Goal: Check status: Check status

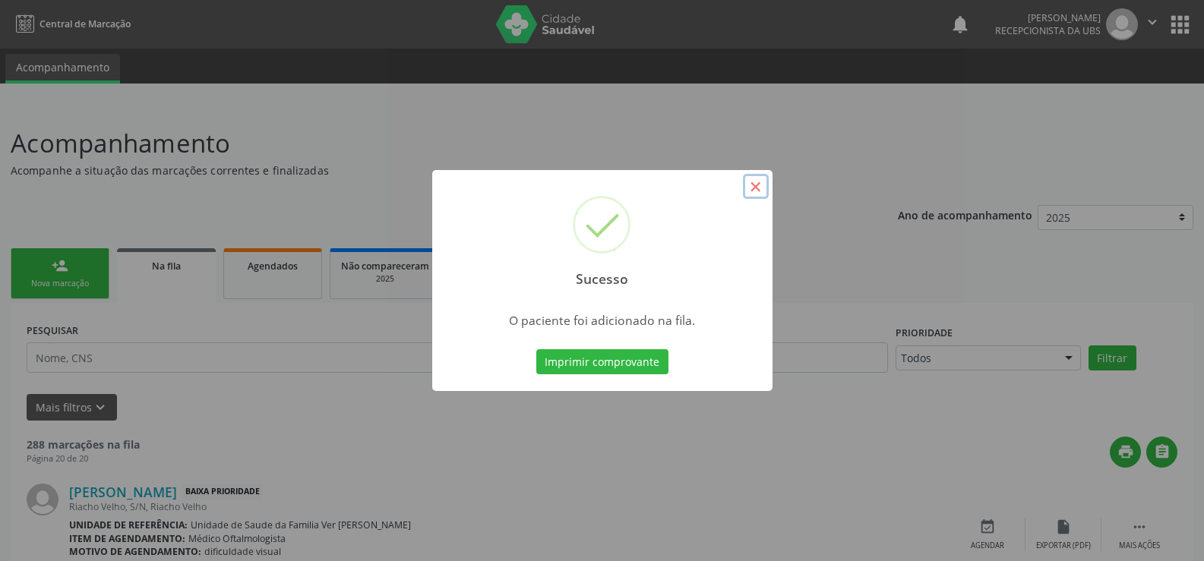
click at [760, 181] on button "×" at bounding box center [756, 187] width 26 height 26
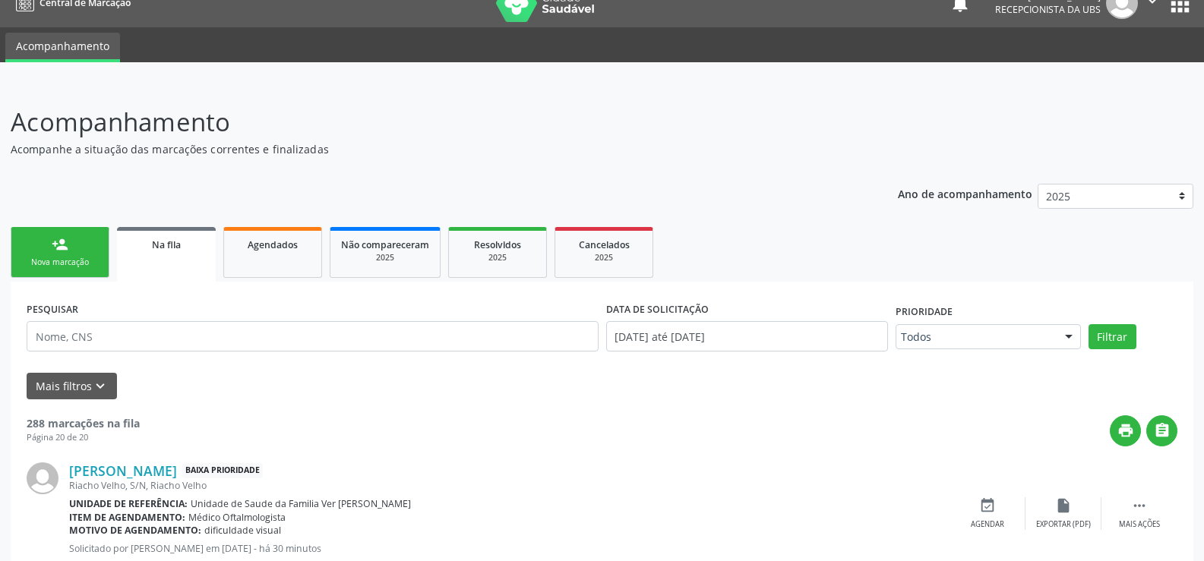
scroll to position [5, 0]
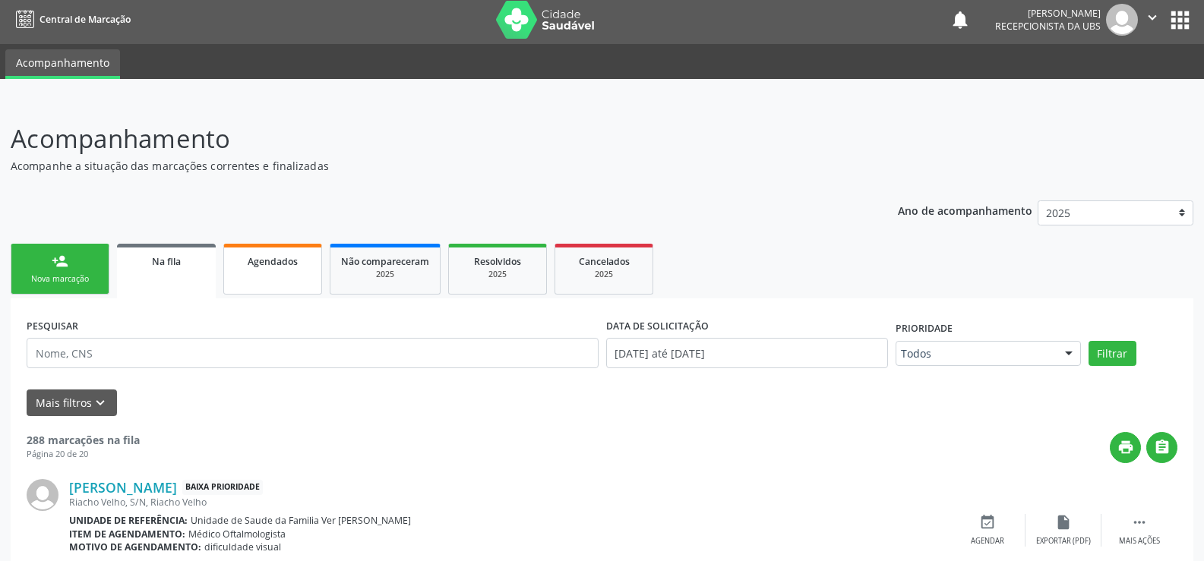
click at [258, 276] on link "Agendados" at bounding box center [272, 269] width 99 height 51
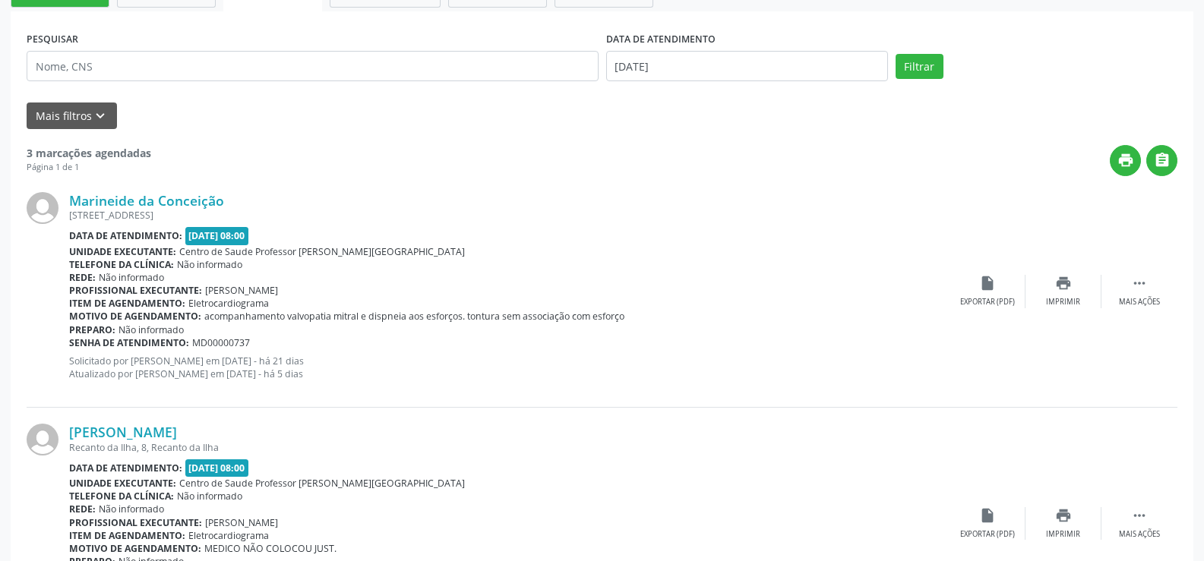
scroll to position [172, 0]
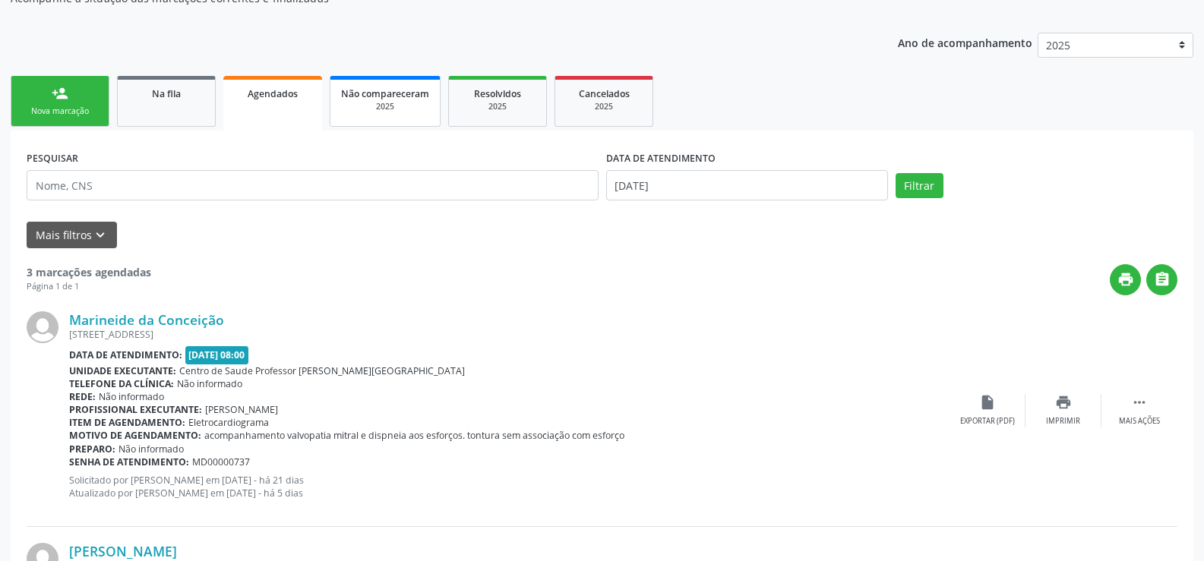
click at [394, 97] on span "Não compareceram" at bounding box center [385, 93] width 88 height 13
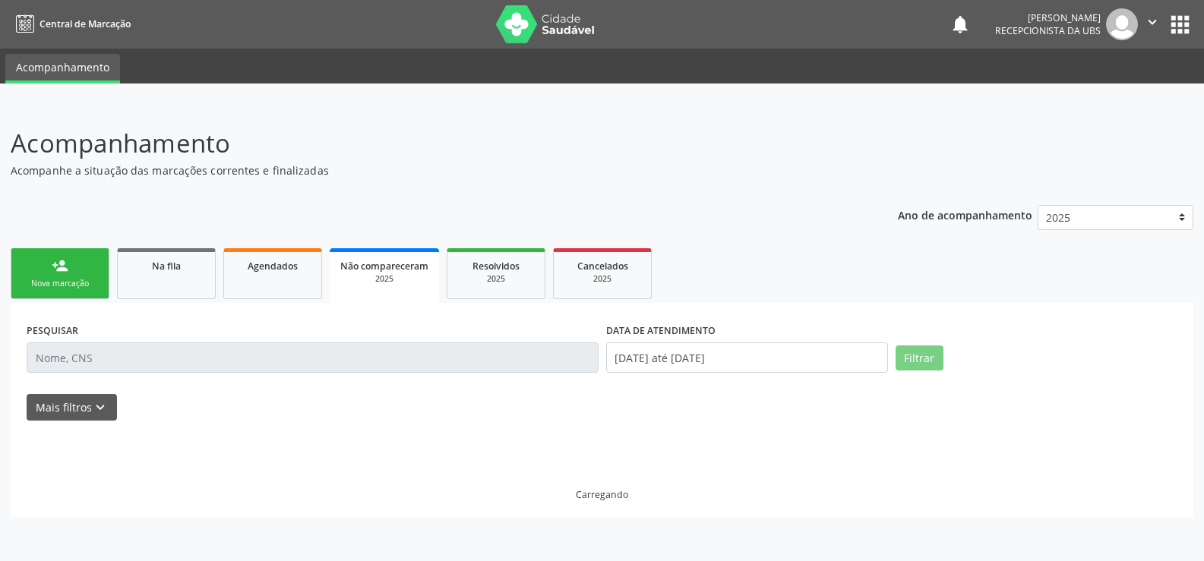
scroll to position [0, 0]
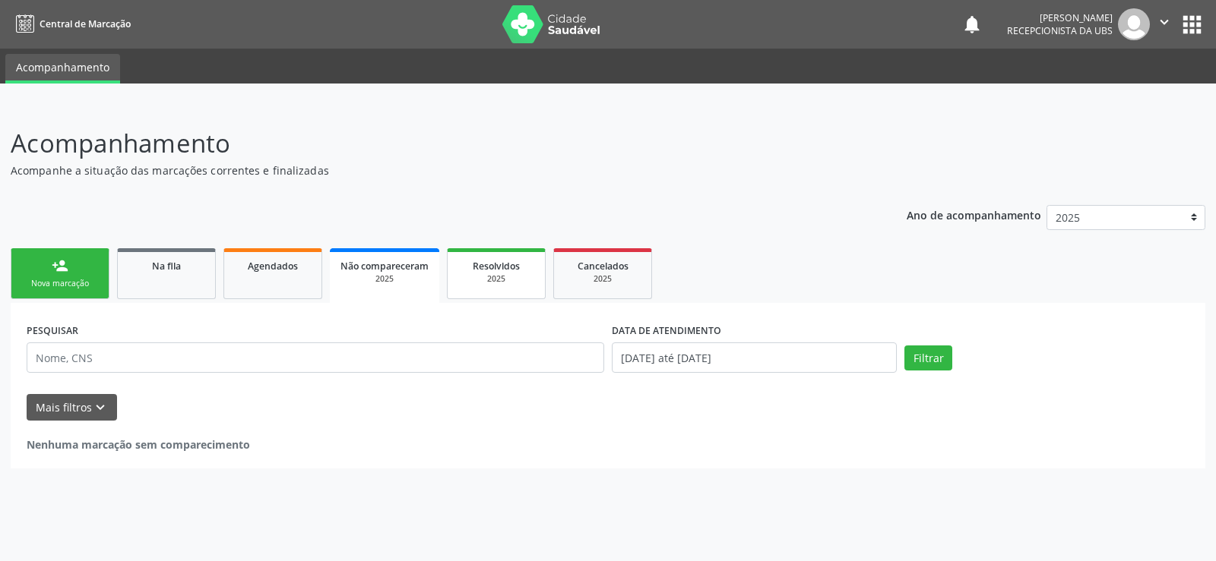
click at [469, 279] on div "2025" at bounding box center [496, 278] width 76 height 11
click at [469, 279] on div "2025" at bounding box center [497, 278] width 77 height 11
click at [508, 273] on div "Resolvidos" at bounding box center [497, 266] width 77 height 16
click at [583, 274] on div "2025" at bounding box center [604, 278] width 76 height 11
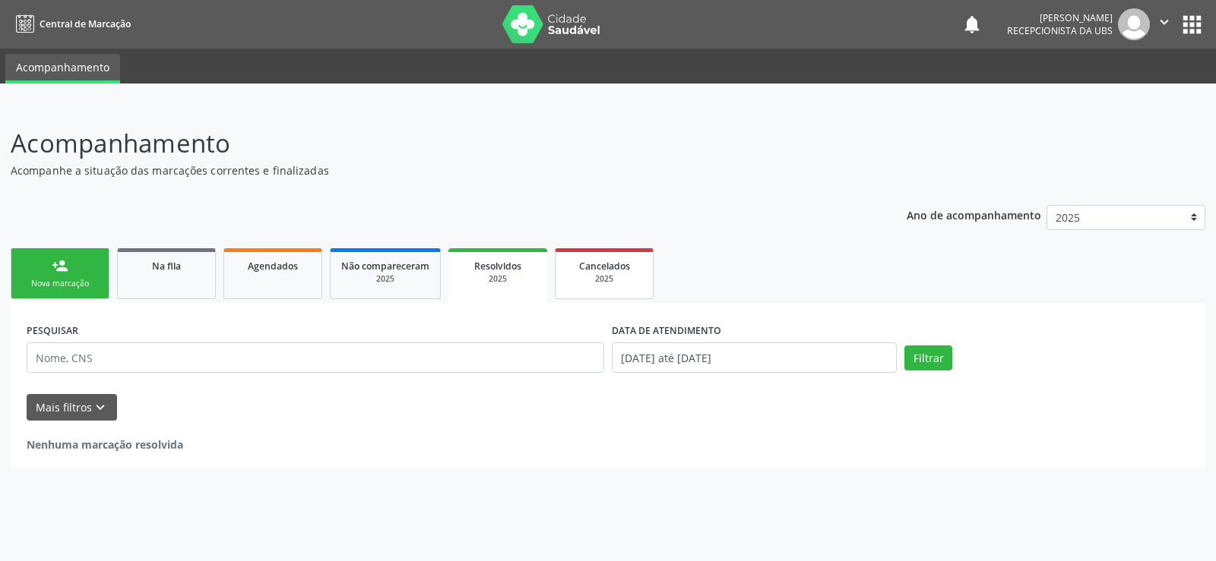
click at [583, 274] on div "2025" at bounding box center [604, 278] width 76 height 11
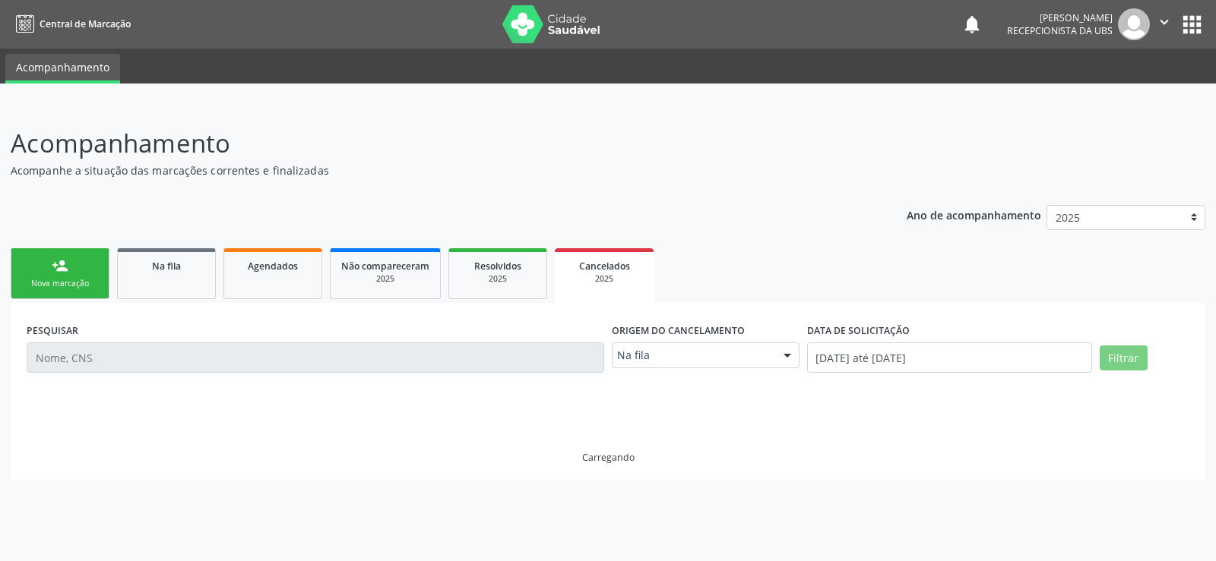
click at [583, 274] on div "2025" at bounding box center [603, 278] width 77 height 11
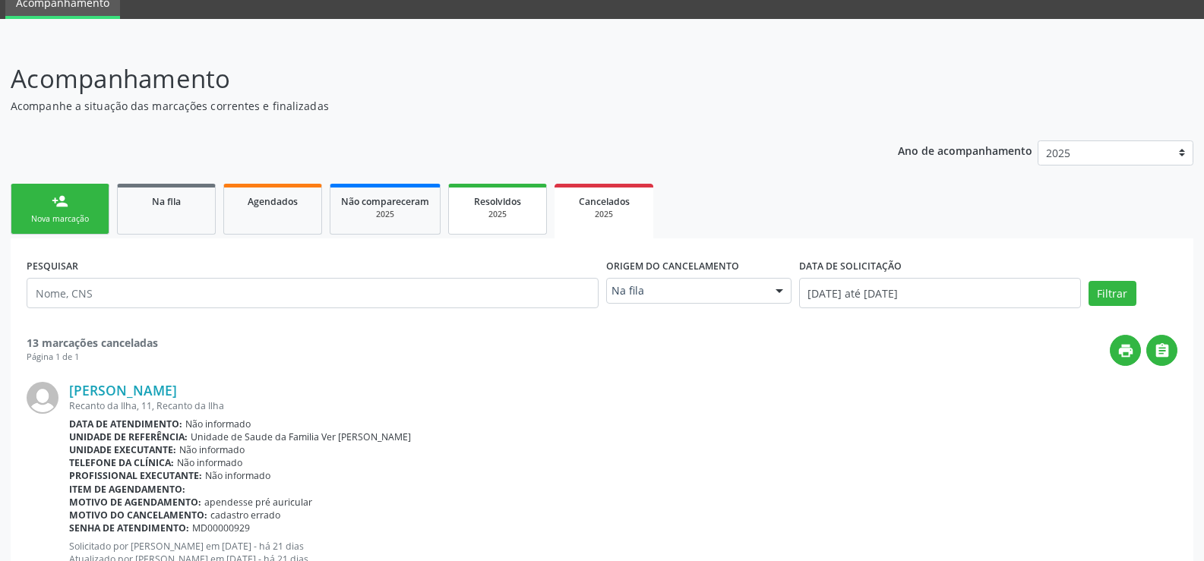
scroll to position [27, 0]
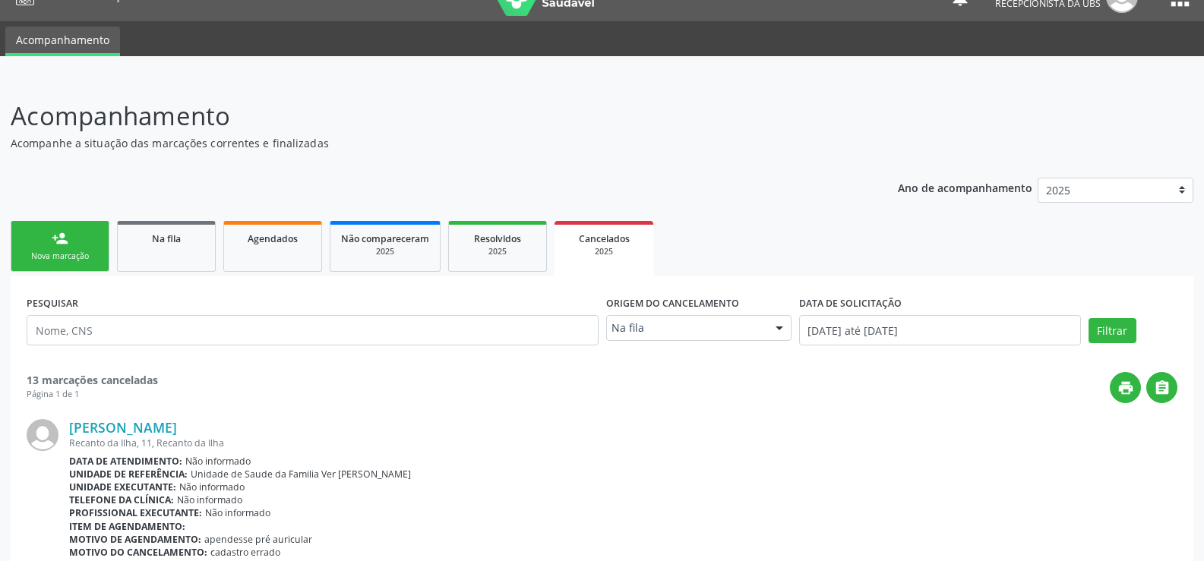
click at [613, 249] on div "2025" at bounding box center [603, 251] width 77 height 11
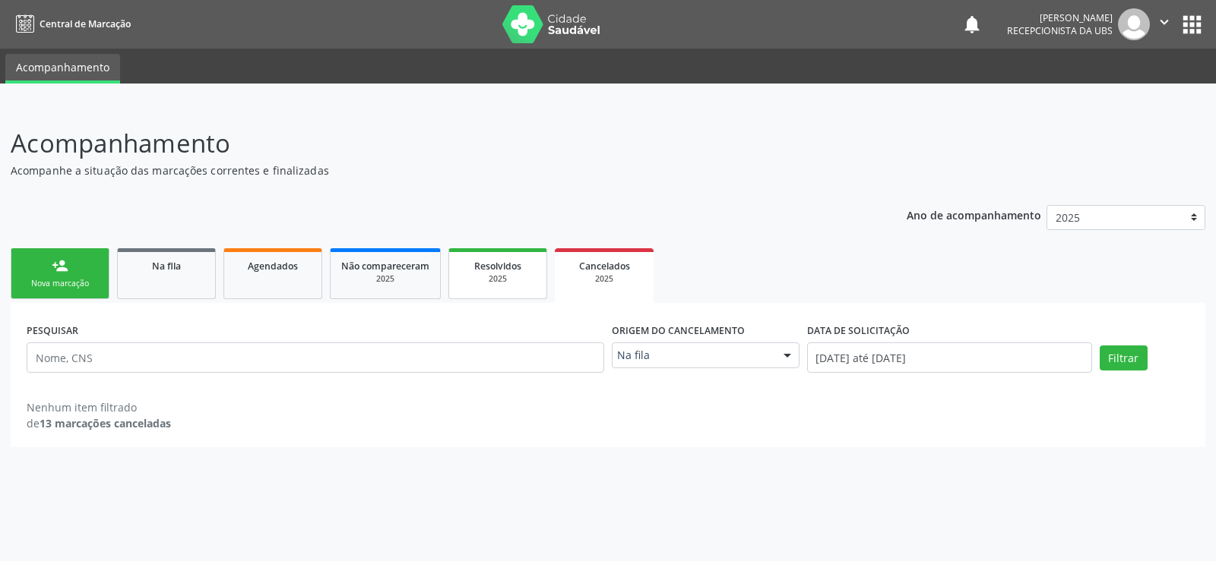
click at [493, 280] on div "2025" at bounding box center [498, 278] width 76 height 11
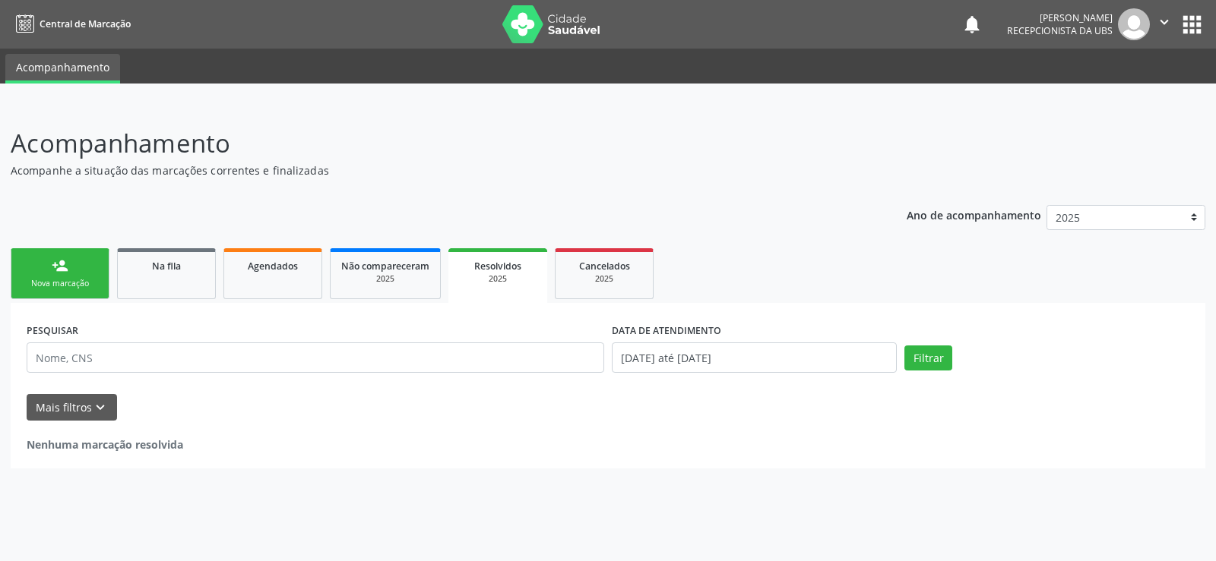
click at [68, 291] on link "person_add Nova marcação" at bounding box center [60, 273] width 99 height 51
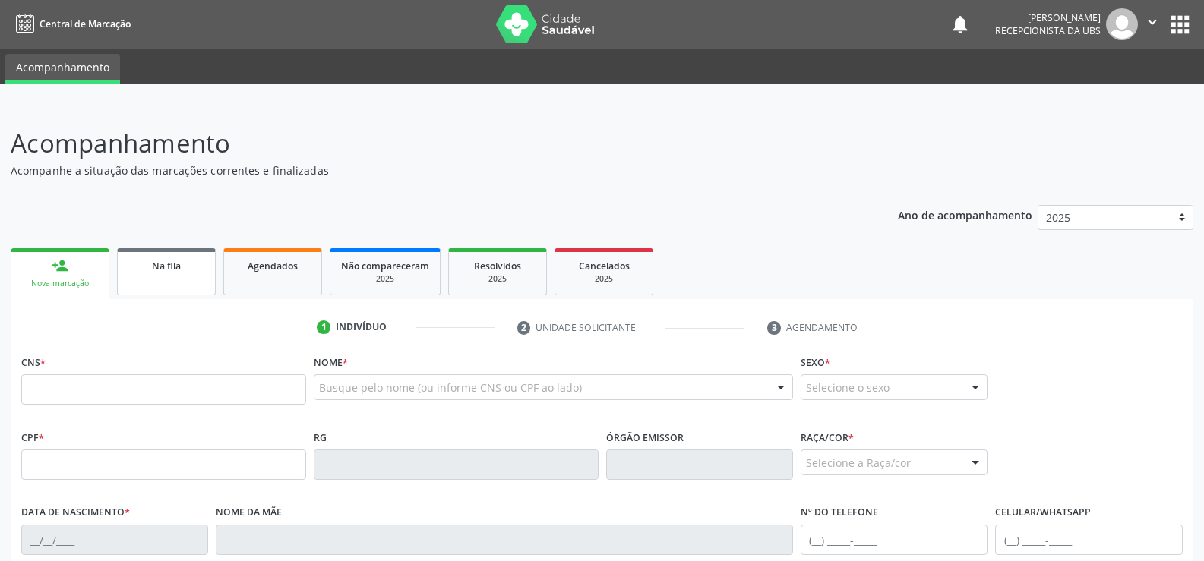
click at [161, 286] on link "Na fila" at bounding box center [166, 271] width 99 height 47
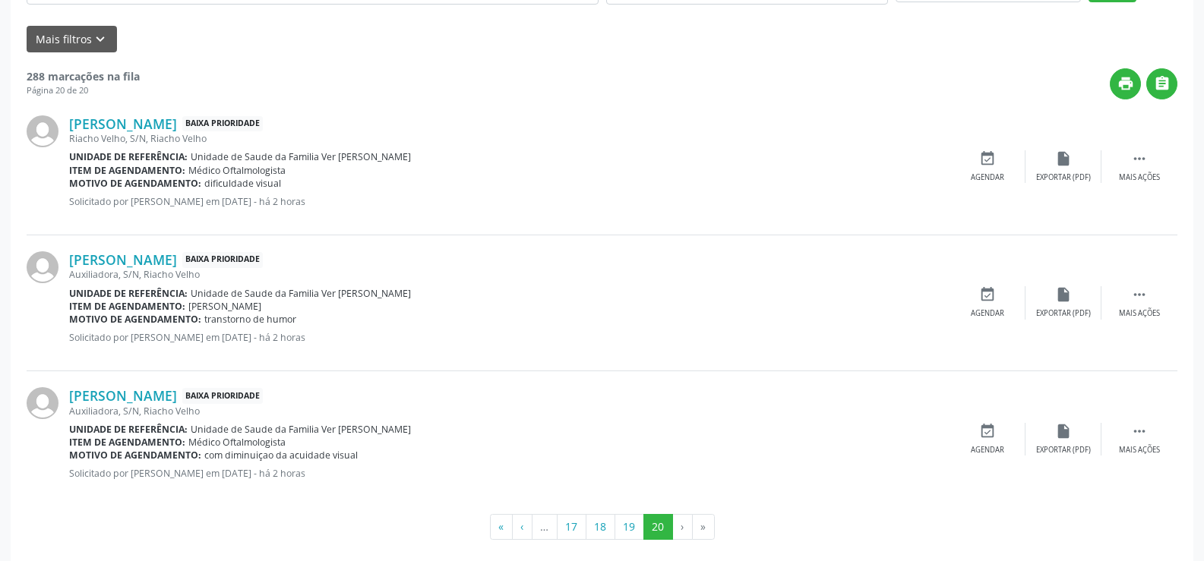
scroll to position [384, 0]
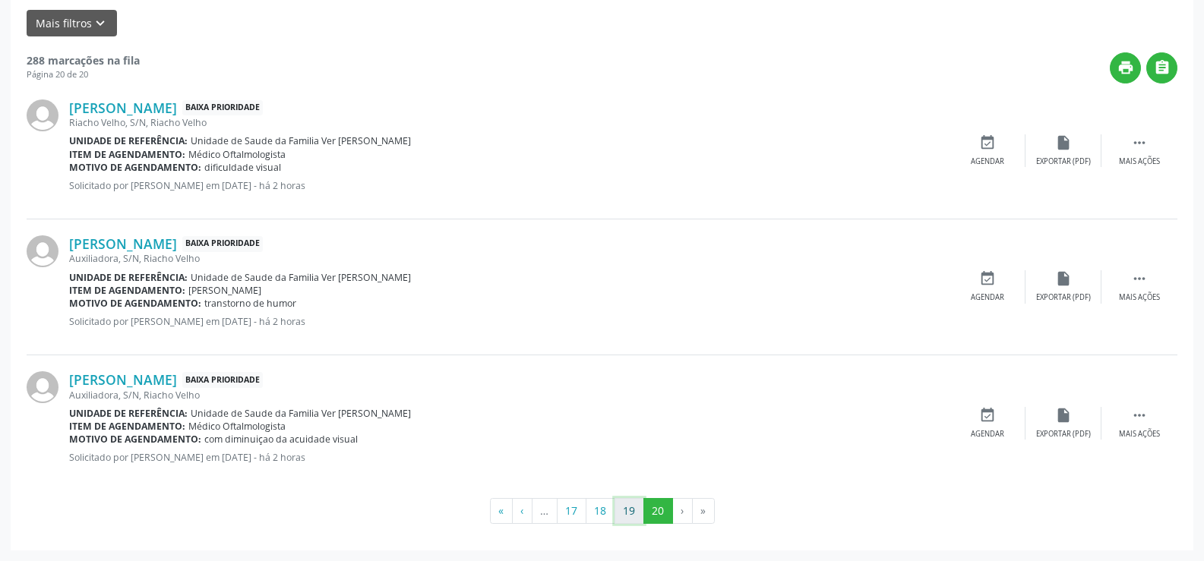
click at [625, 515] on button "19" at bounding box center [630, 511] width 30 height 26
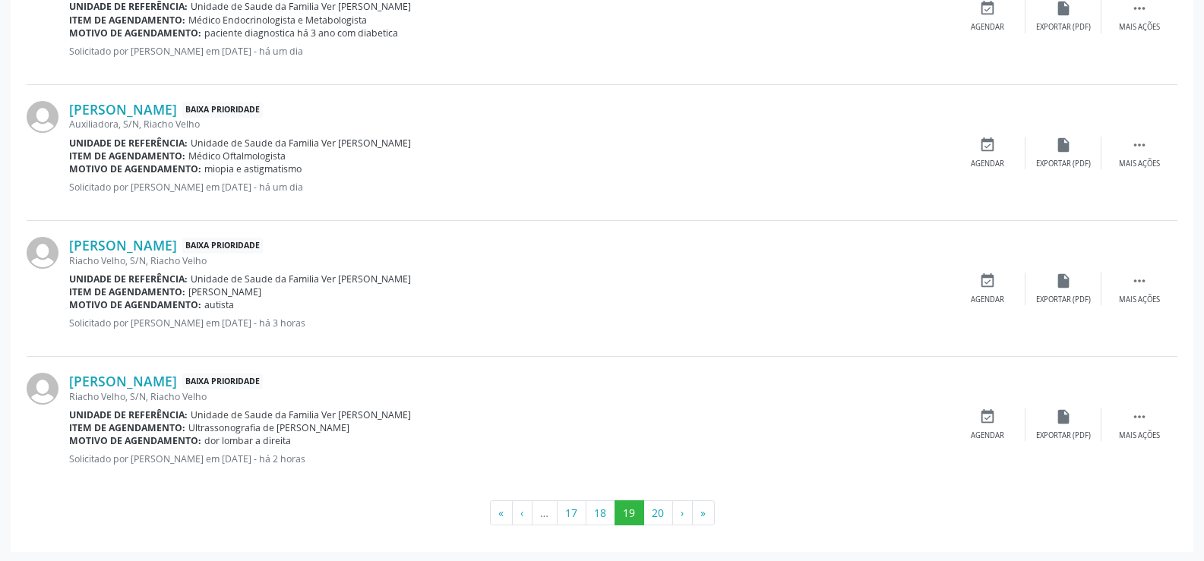
scroll to position [2018, 0]
click at [597, 507] on button "18" at bounding box center [601, 512] width 30 height 26
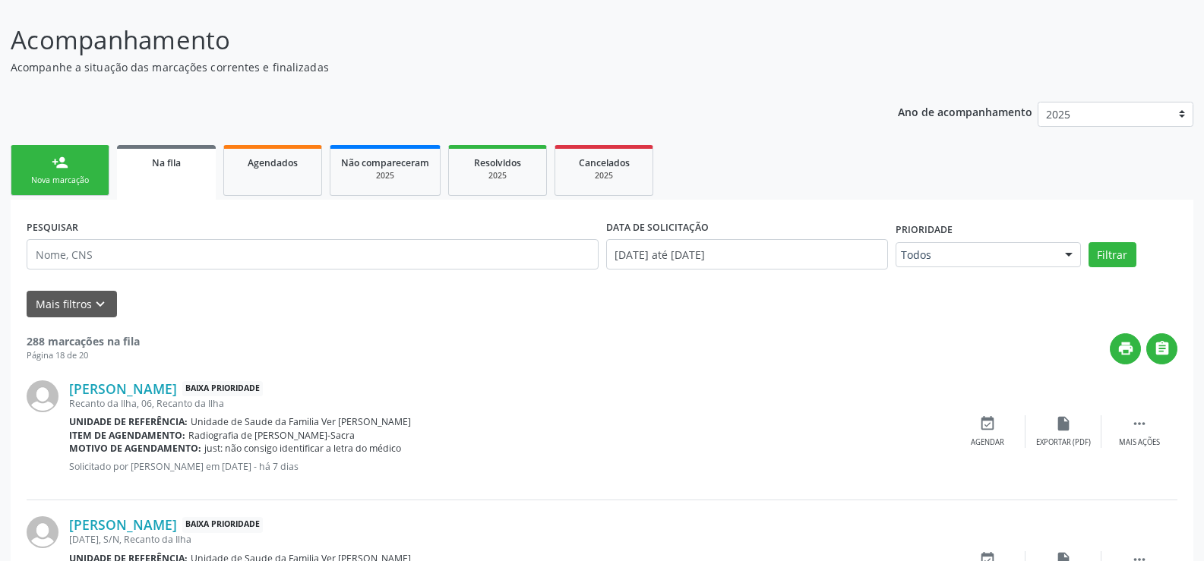
scroll to position [0, 0]
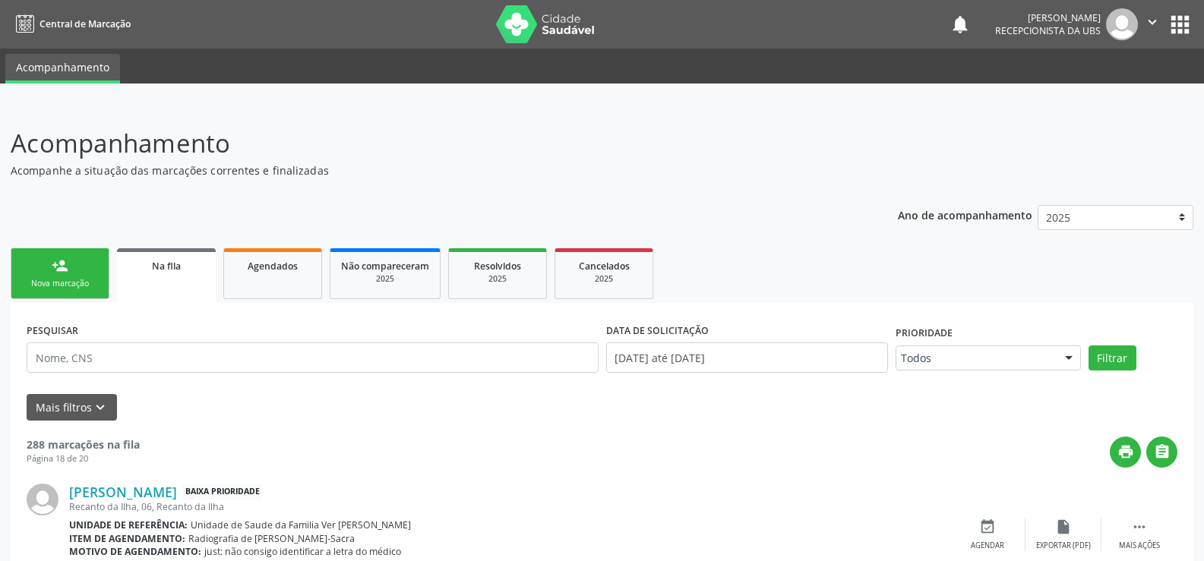
click at [76, 276] on link "person_add Nova marcação" at bounding box center [60, 273] width 99 height 51
